Goal: Navigation & Orientation: Find specific page/section

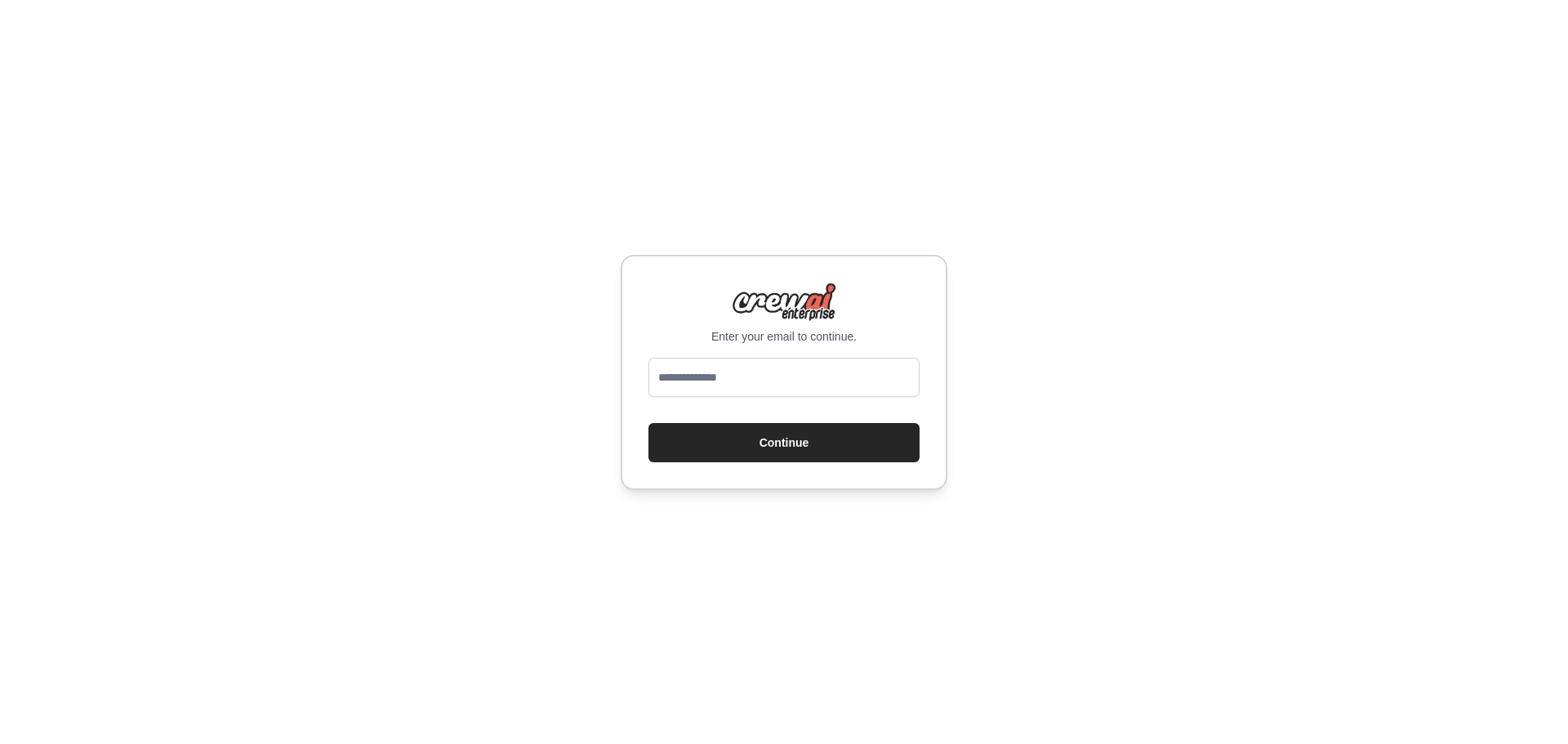
type input "**********"
click at [795, 443] on button "Continue" at bounding box center [784, 442] width 271 height 39
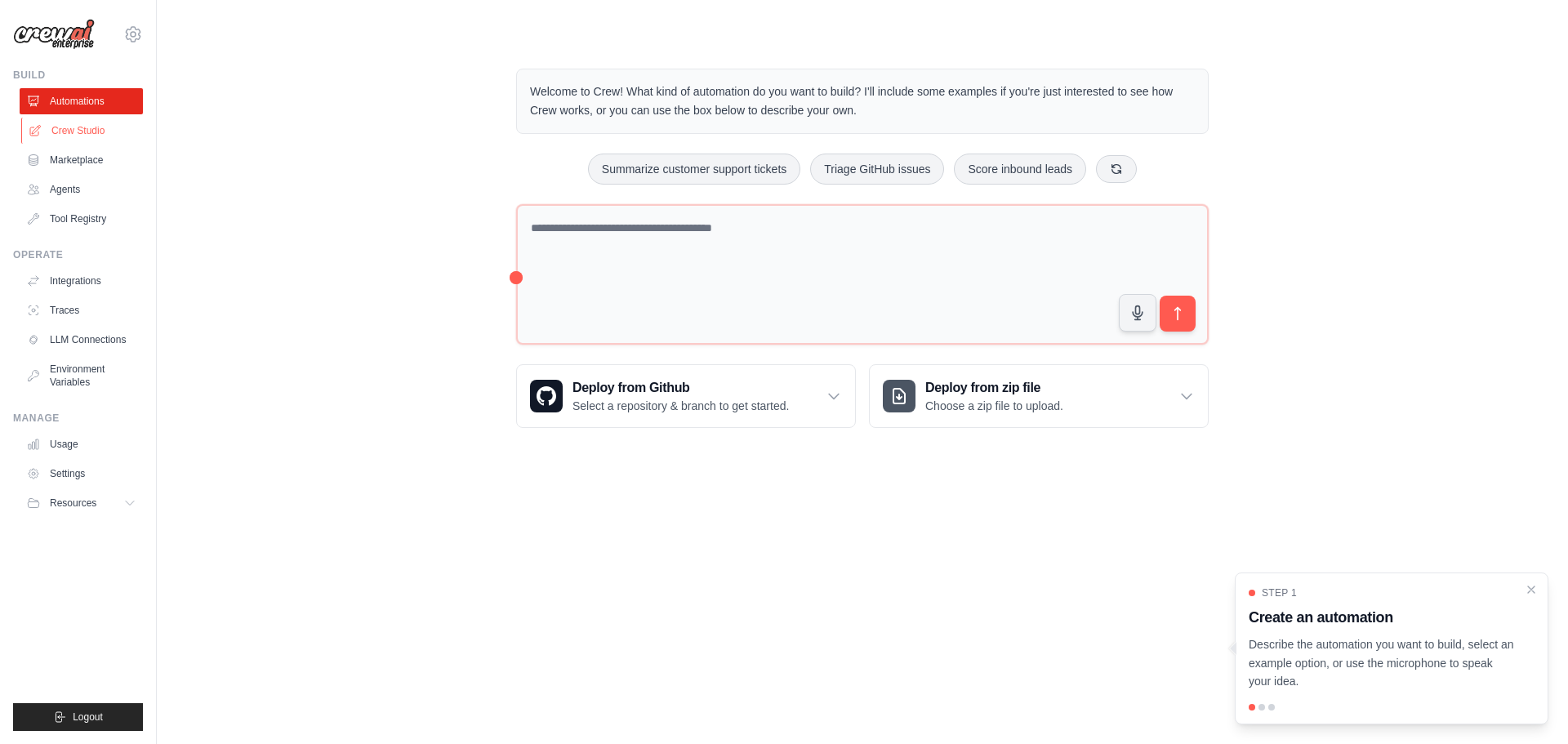
click at [91, 131] on link "Crew Studio" at bounding box center [83, 130] width 123 height 26
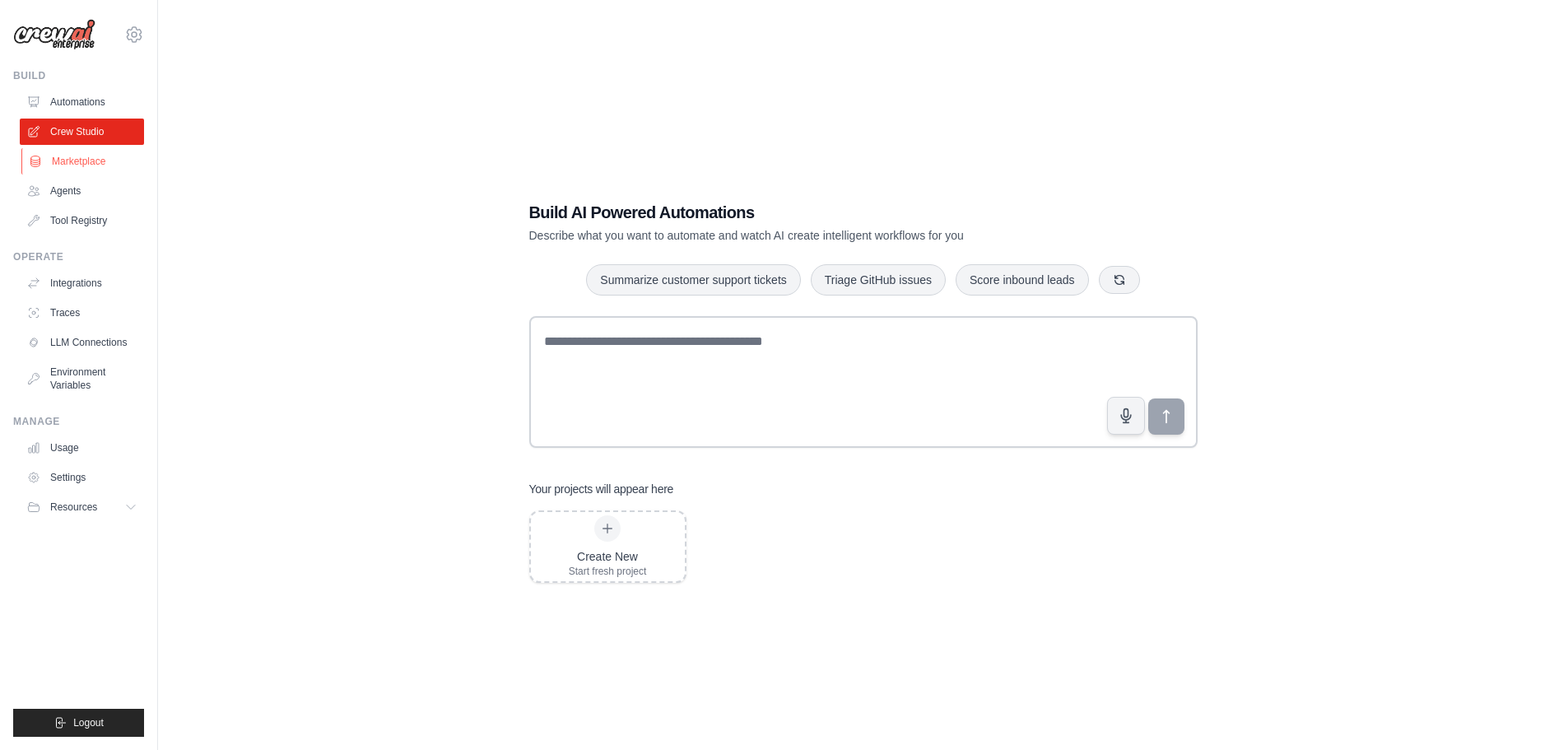
click at [87, 156] on link "Marketplace" at bounding box center [83, 161] width 124 height 26
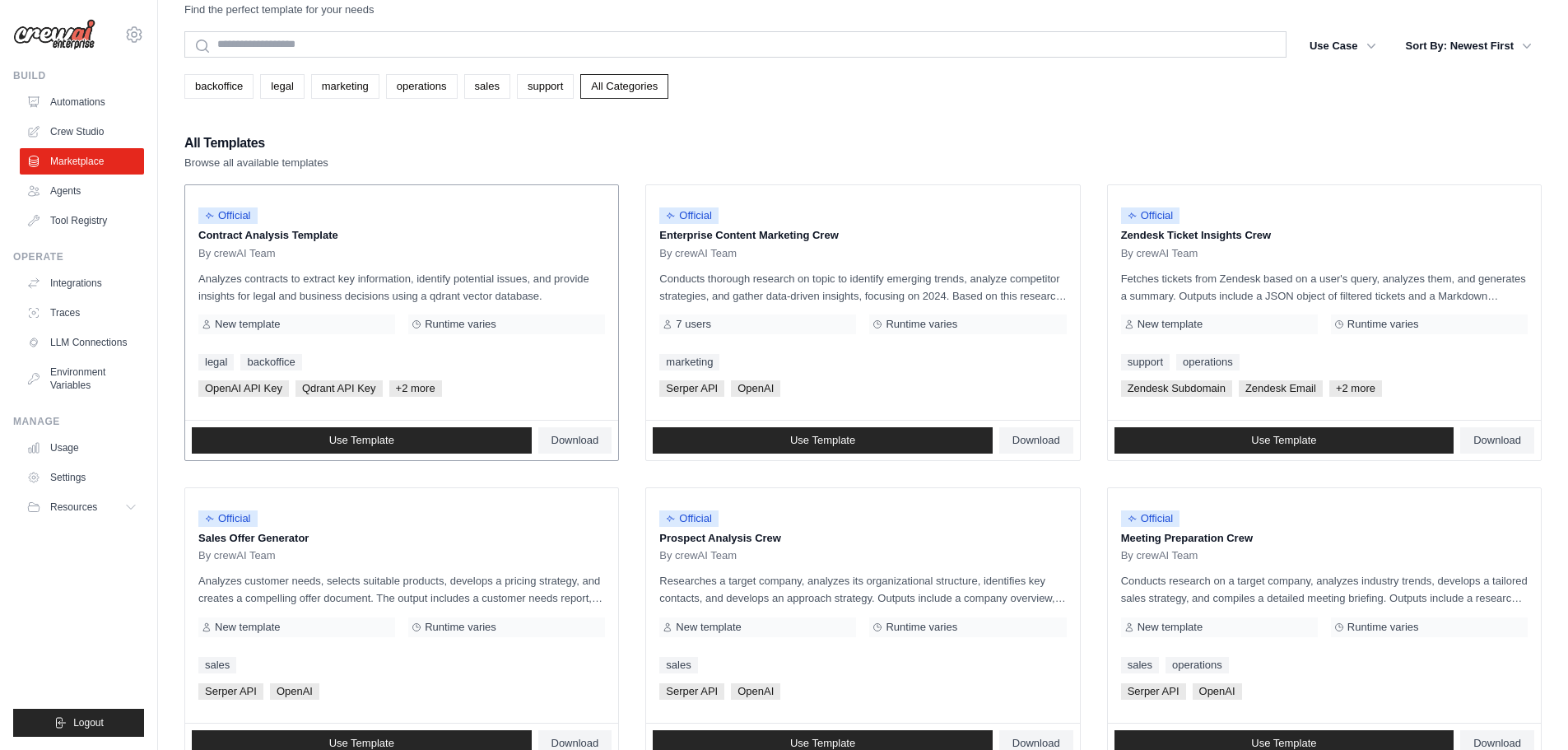
scroll to position [35, 0]
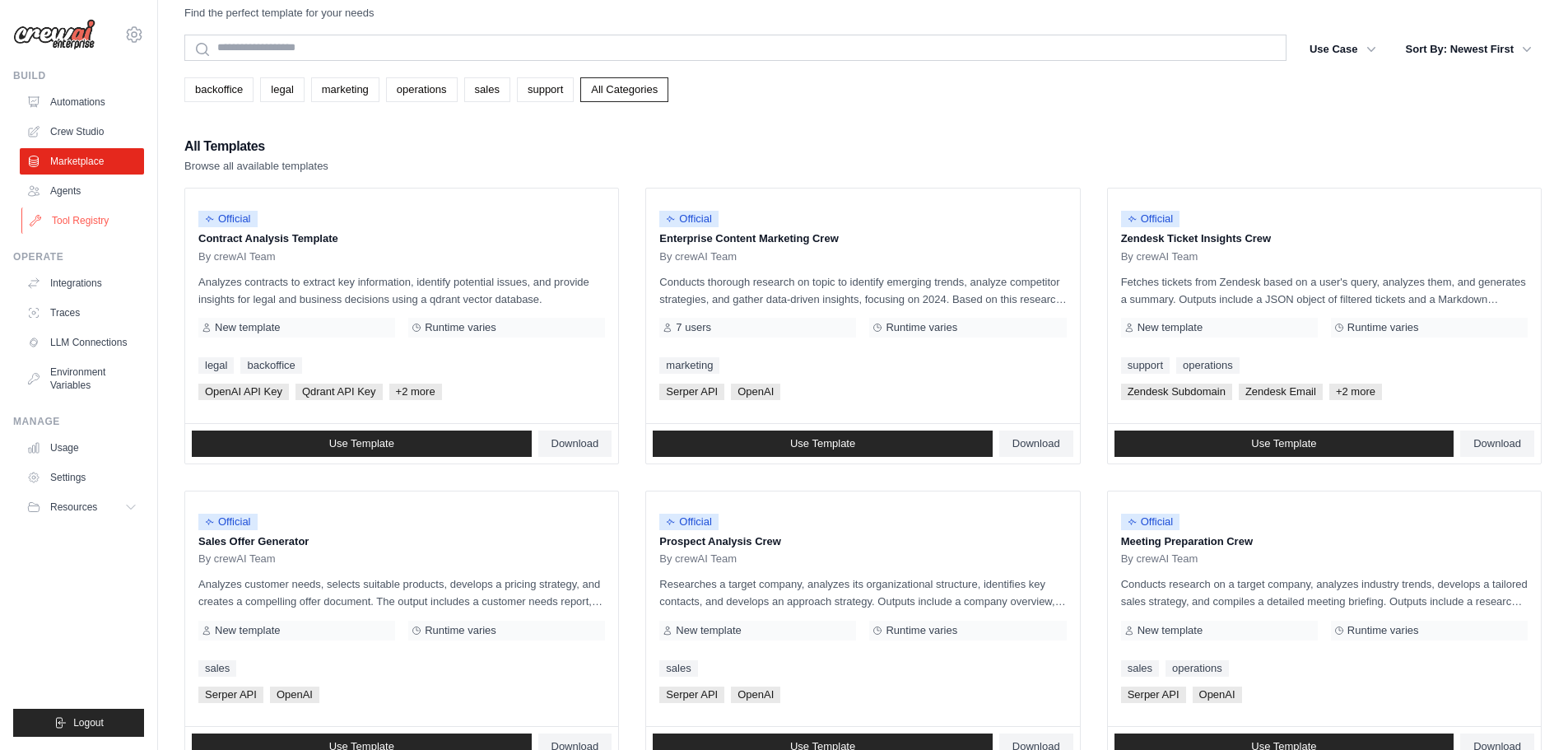
click at [85, 222] on link "Tool Registry" at bounding box center [83, 221] width 124 height 26
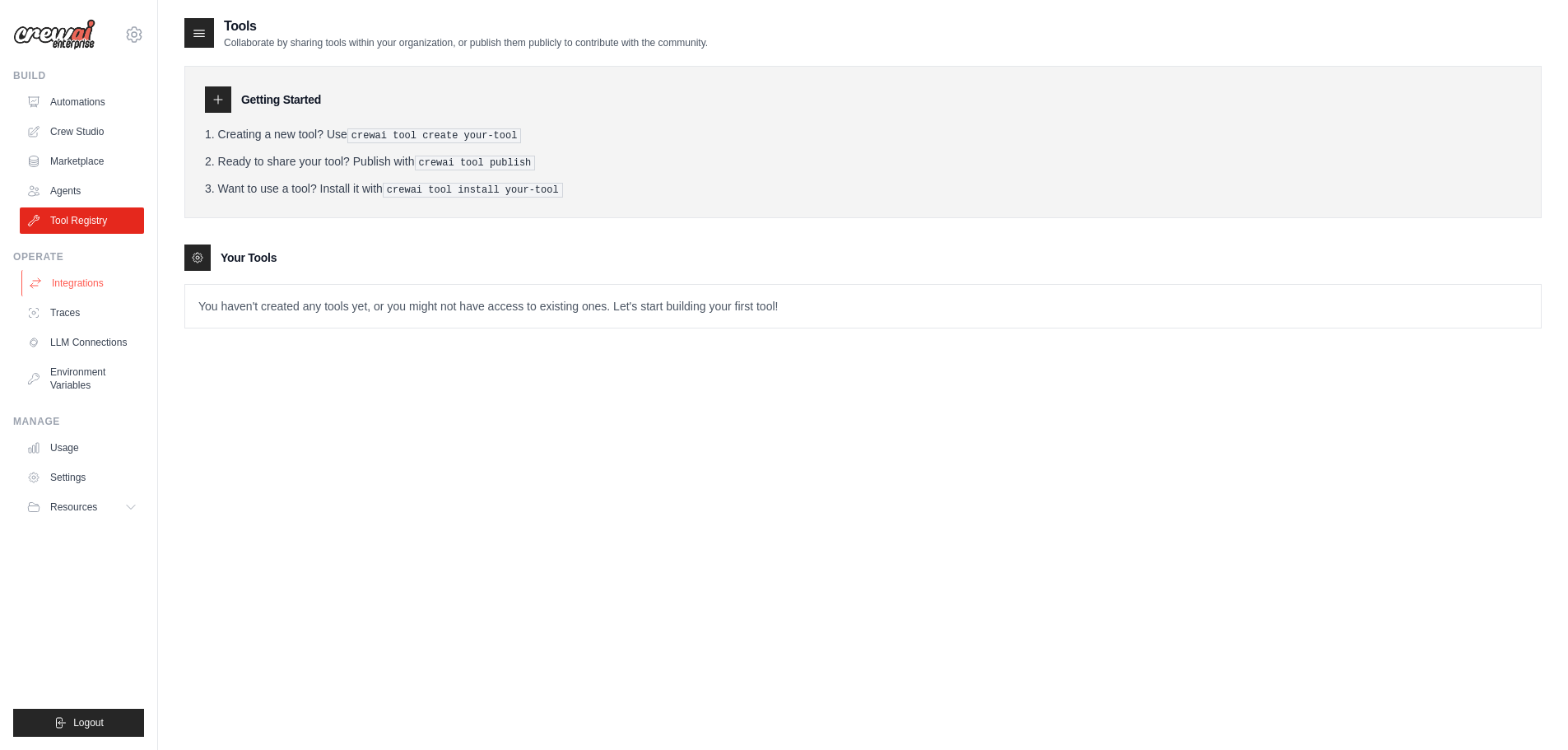
click at [69, 274] on link "Integrations" at bounding box center [83, 283] width 124 height 26
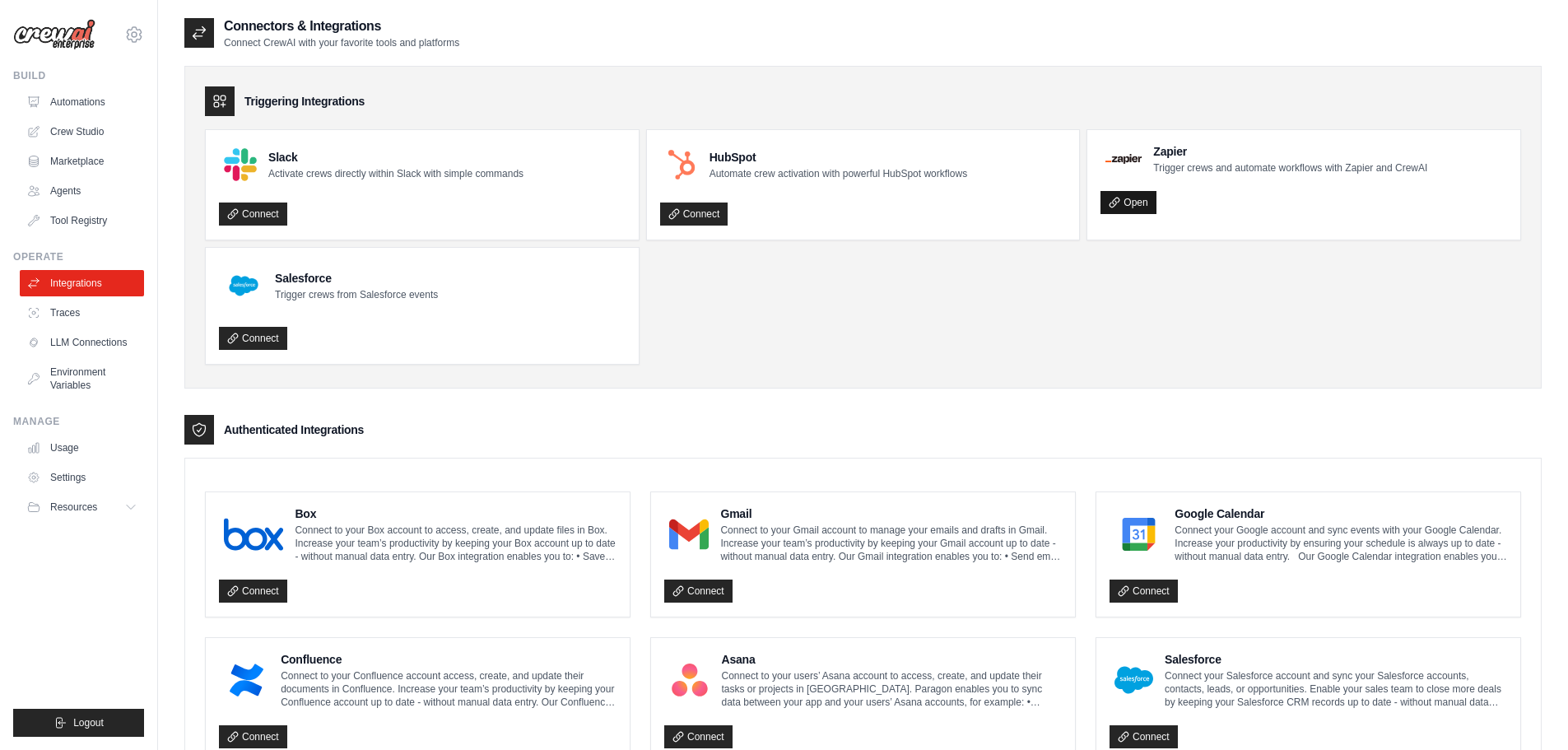
click at [1129, 205] on link "Open" at bounding box center [1127, 202] width 55 height 23
